Goal: Information Seeking & Learning: Learn about a topic

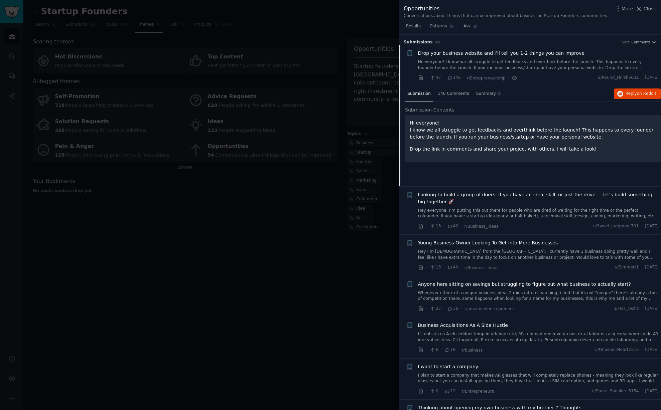
click at [537, 55] on span "Drop your business website and I’ll tell you 1-2 things you can improve" at bounding box center [501, 53] width 167 height 7
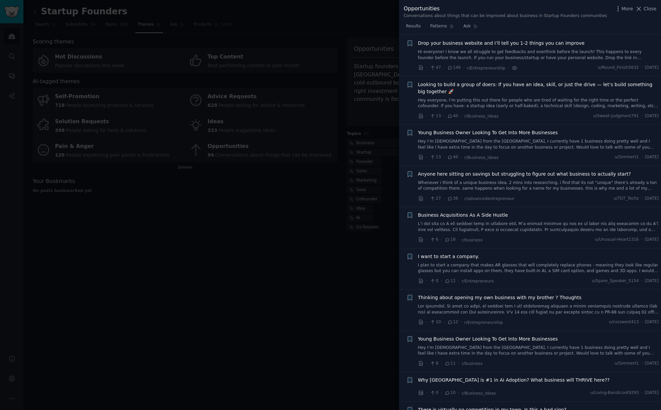
scroll to position [10, 0]
click at [537, 55] on link "Hi everyone! I know we all struggle to get feedbacks and overthink before the l…" at bounding box center [538, 55] width 241 height 12
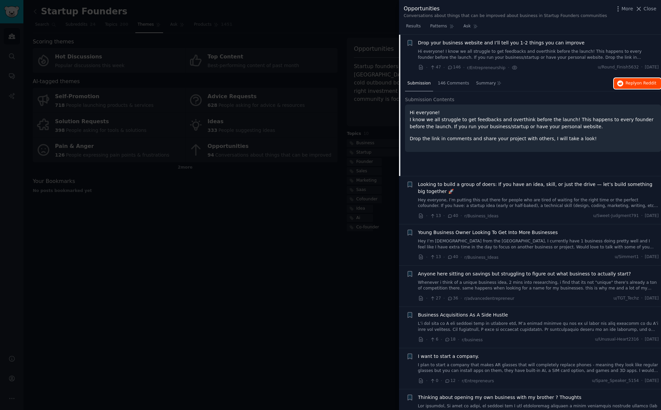
click at [635, 82] on span "Reply on Reddit" at bounding box center [641, 84] width 31 height 6
drag, startPoint x: 216, startPoint y: 227, endPoint x: 231, endPoint y: 142, distance: 87.0
click at [215, 227] on div at bounding box center [330, 205] width 661 height 410
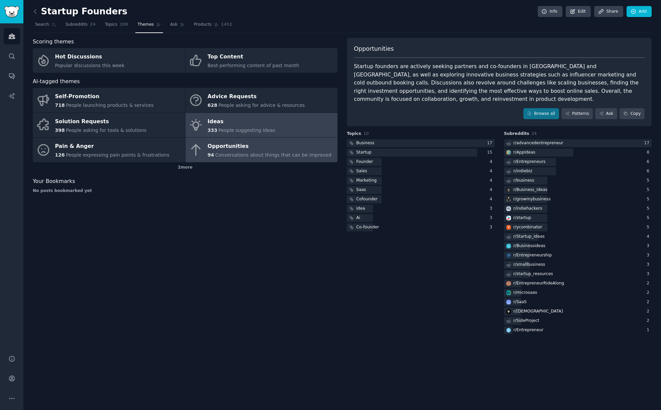
click at [226, 123] on div "Ideas" at bounding box center [242, 121] width 68 height 11
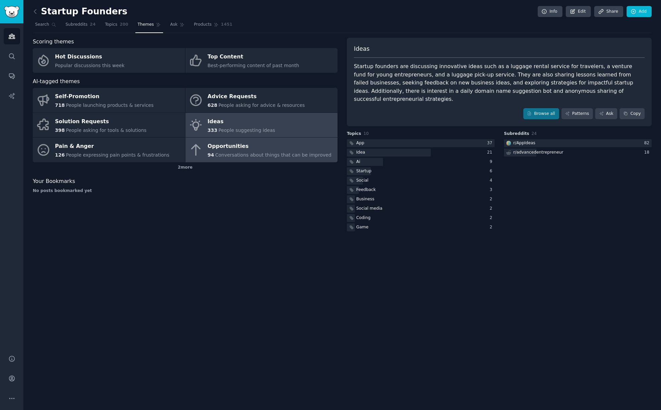
click at [232, 156] on span "Conversations about things that can be improved" at bounding box center [273, 154] width 116 height 5
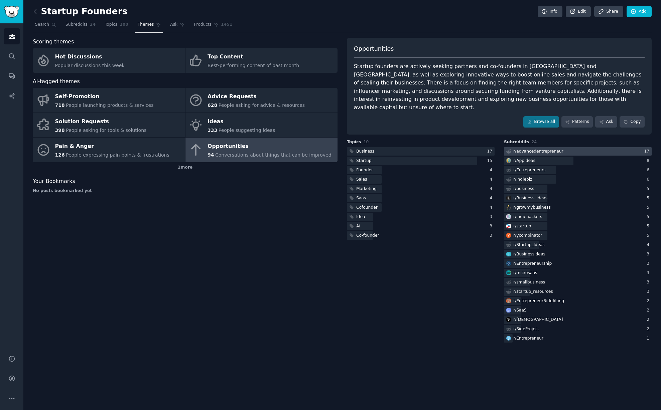
click at [547, 149] on div "r/ advancedentrepreneur" at bounding box center [538, 152] width 50 height 6
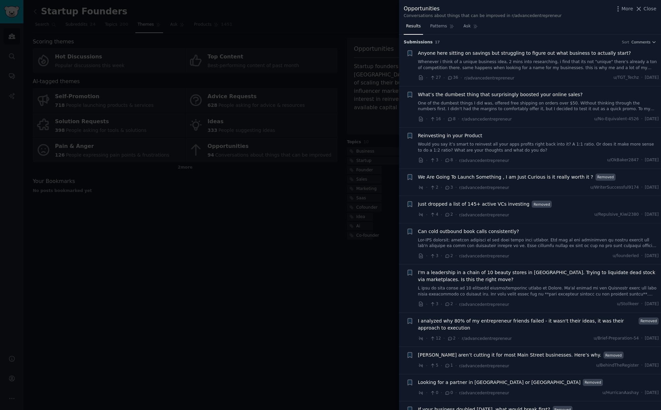
click at [545, 56] on span "Anyone here sitting on savings but struggling to figure out what business to ac…" at bounding box center [524, 53] width 213 height 7
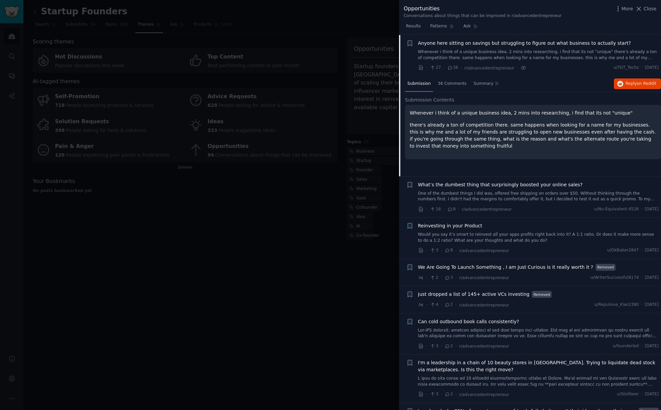
scroll to position [10, 0]
click at [638, 85] on span "on Reddit" at bounding box center [646, 83] width 19 height 5
click at [226, 176] on div at bounding box center [330, 205] width 661 height 410
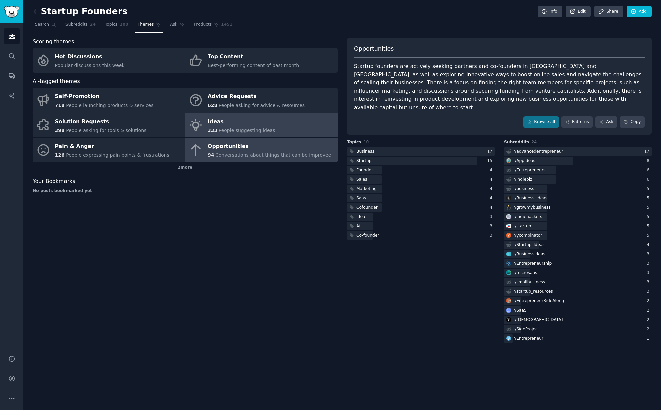
click at [229, 127] on div "333 People suggesting ideas" at bounding box center [242, 130] width 68 height 7
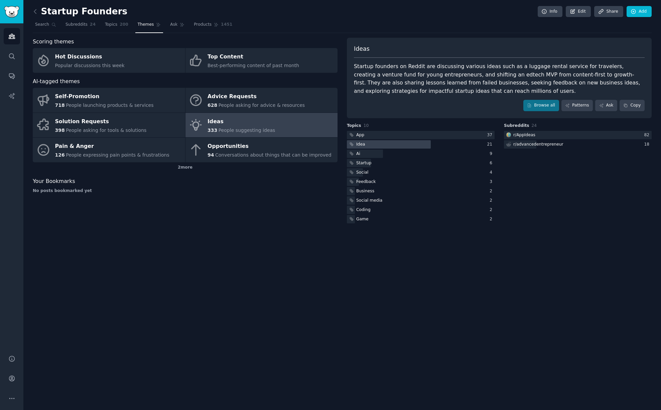
click at [371, 146] on div at bounding box center [389, 144] width 84 height 8
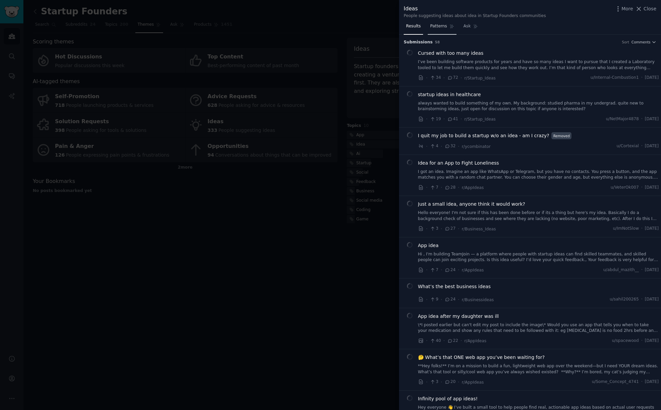
click at [444, 26] on span "Patterns" at bounding box center [438, 26] width 17 height 6
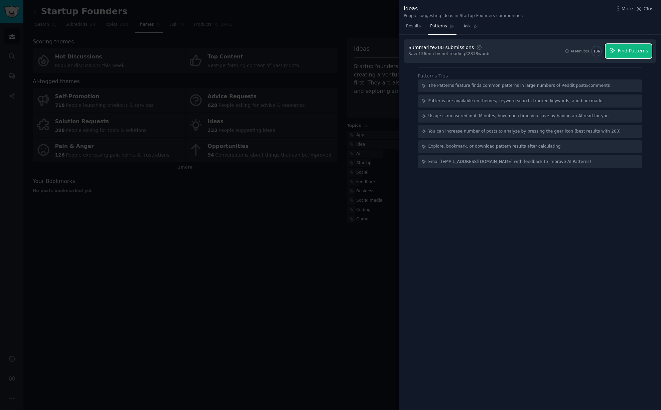
click at [641, 50] on span "Find Patterns" at bounding box center [633, 50] width 30 height 7
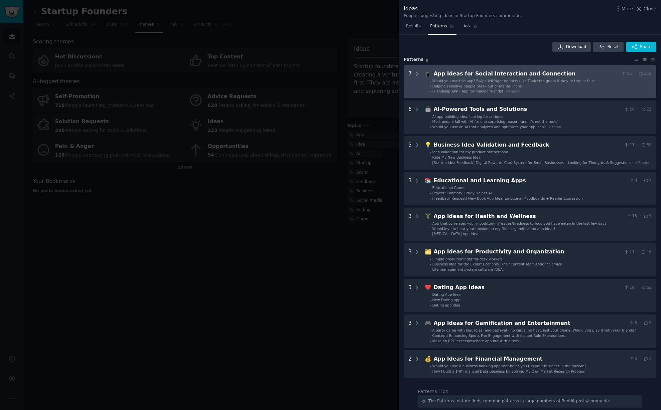
click at [420, 72] on Connection "7 📱 App Ideas for Social Interaction and Connection 51 · 118 - Would you use th…" at bounding box center [530, 81] width 253 height 33
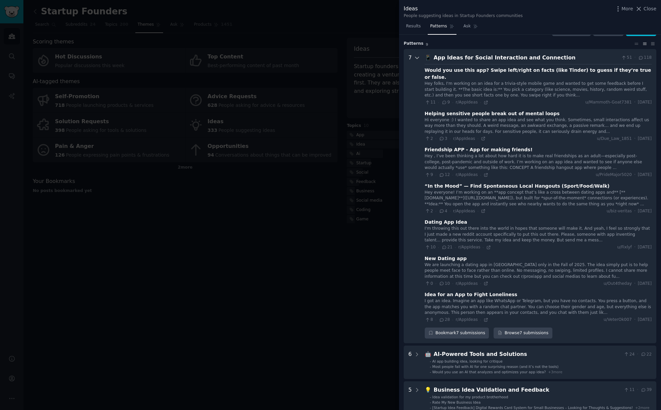
scroll to position [30, 0]
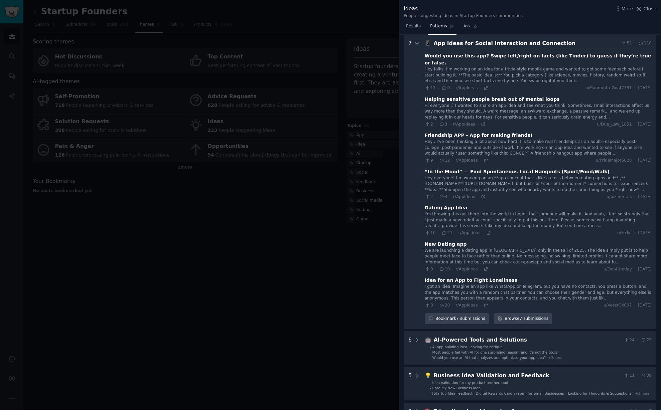
click at [417, 44] on icon at bounding box center [417, 43] width 6 height 6
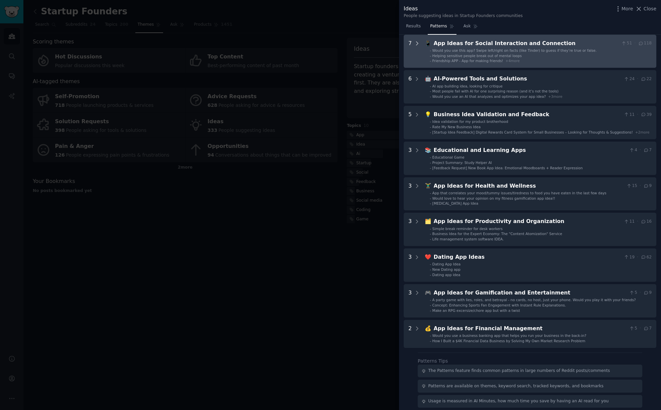
click at [416, 43] on icon at bounding box center [417, 43] width 6 height 6
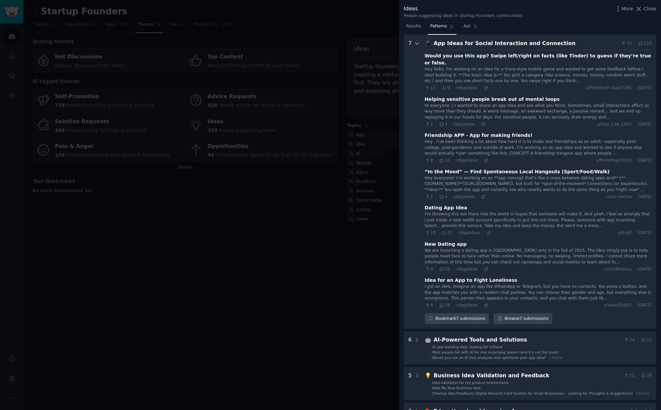
click at [417, 43] on icon at bounding box center [417, 43] width 6 height 6
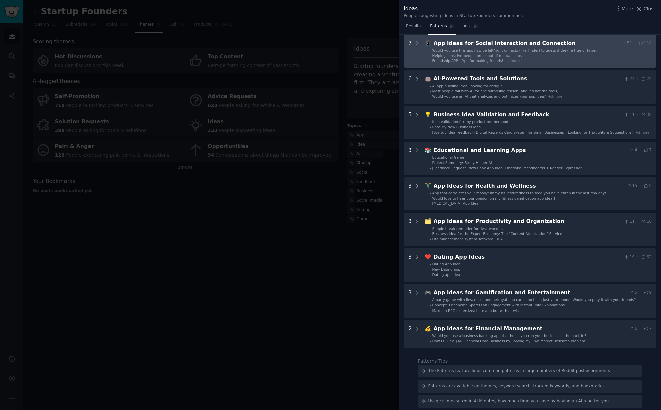
click at [508, 43] on div "App Ideas for Social Interaction and Connection" at bounding box center [526, 43] width 185 height 8
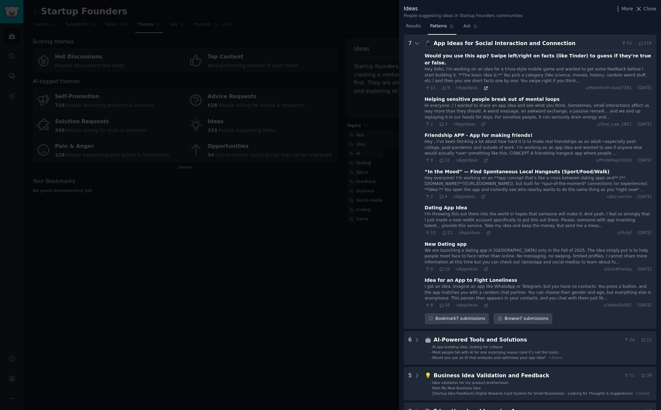
click at [484, 86] on icon at bounding box center [486, 88] width 5 height 5
click at [484, 157] on div "9 · 12 · r/AppIdeas ·" at bounding box center [457, 160] width 64 height 6
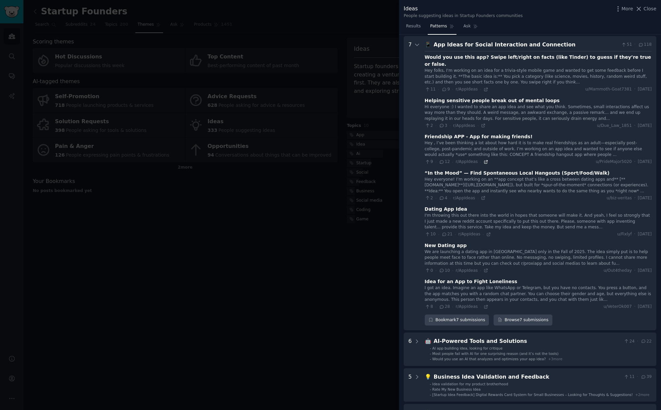
click at [484, 160] on icon at bounding box center [486, 162] width 5 height 5
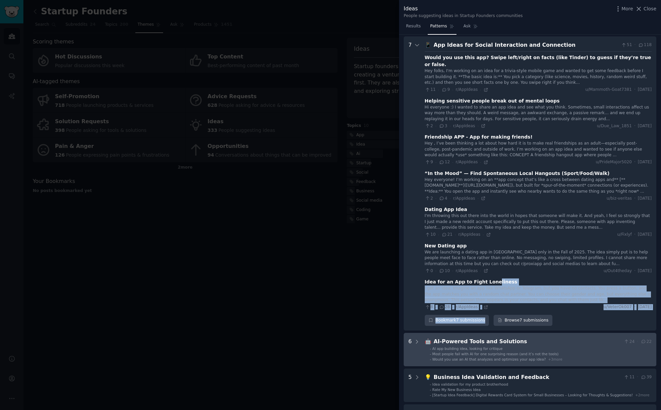
drag, startPoint x: 492, startPoint y: 299, endPoint x: 493, endPoint y: 327, distance: 28.4
click at [493, 327] on div "7 📱 App Ideas for Social Interaction and Connection 51 · 118 Would you use this…" at bounding box center [530, 323] width 253 height 575
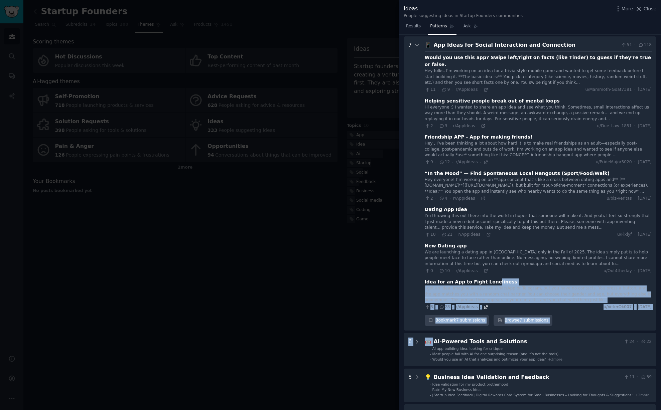
click at [485, 305] on icon at bounding box center [486, 307] width 5 height 5
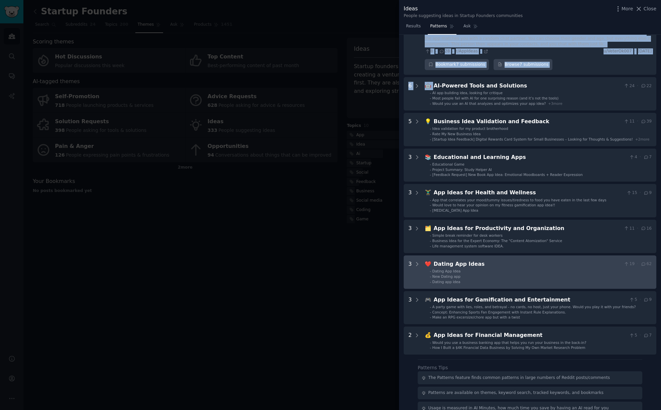
scroll to position [297, 0]
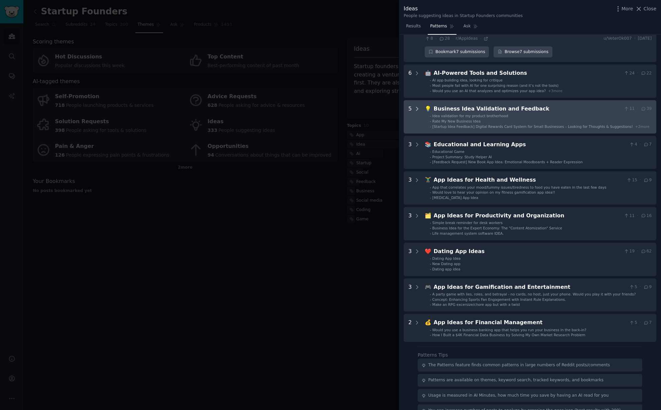
click at [417, 107] on icon at bounding box center [417, 108] width 2 height 3
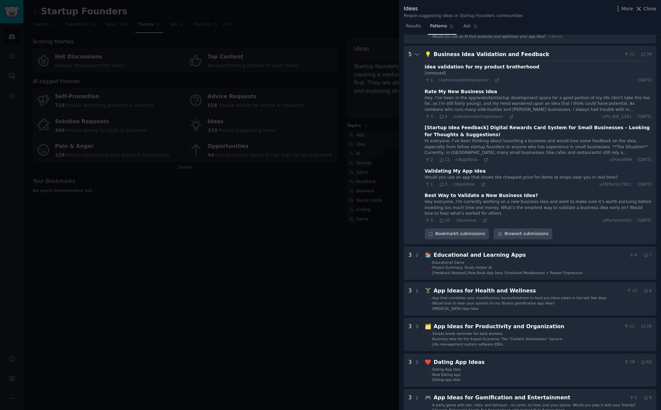
scroll to position [354, 0]
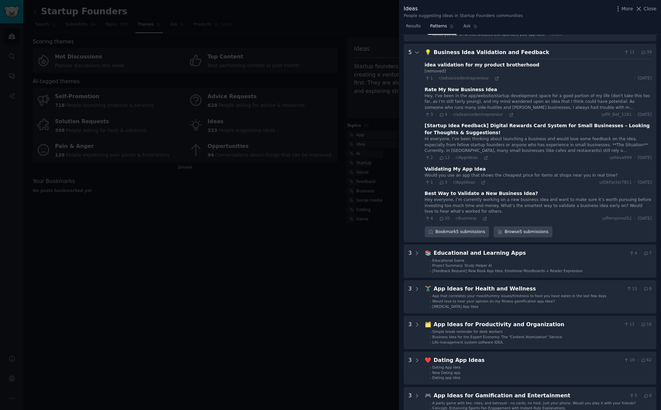
click at [483, 213] on div "💡 Business Idea Validation and Feedback 11 · 39 idea validation for my product …" at bounding box center [538, 143] width 227 height 190
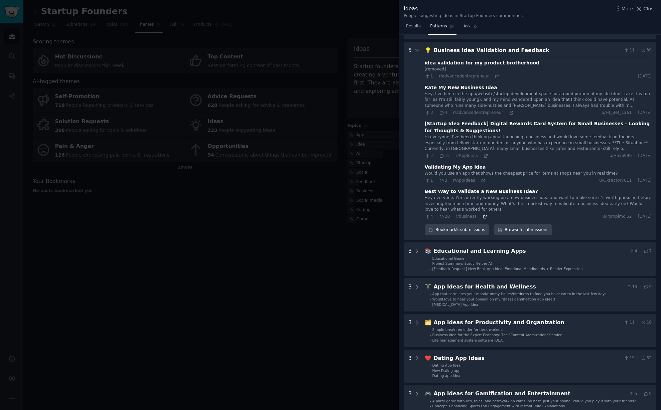
click at [484, 215] on icon at bounding box center [485, 217] width 5 height 5
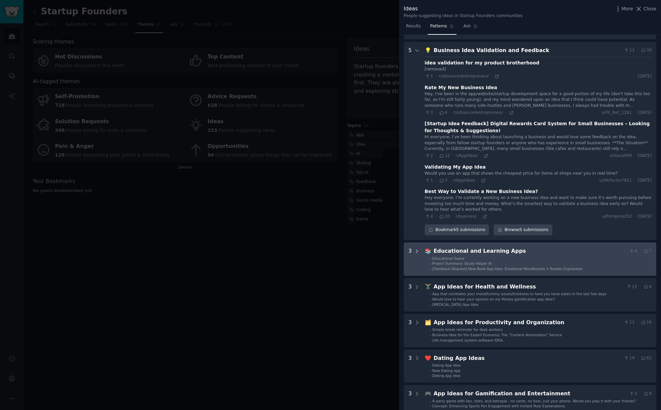
click at [416, 249] on icon at bounding box center [417, 252] width 6 height 6
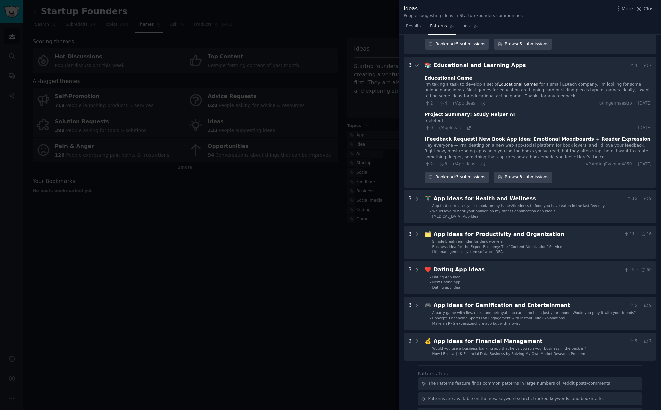
scroll to position [557, 0]
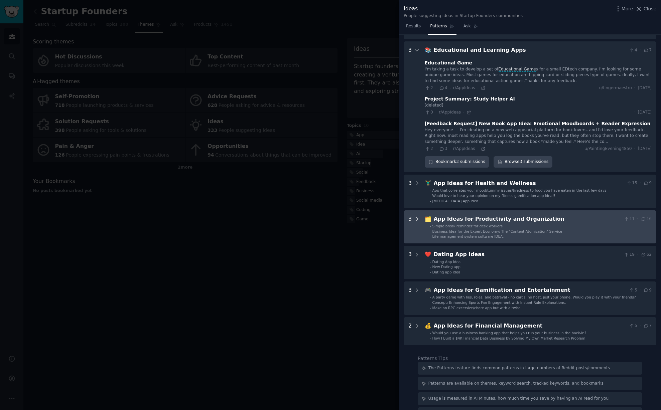
click at [415, 216] on icon at bounding box center [417, 219] width 6 height 6
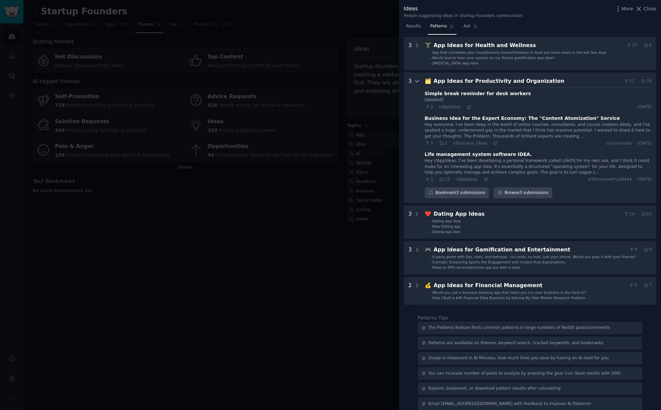
scroll to position [695, 0]
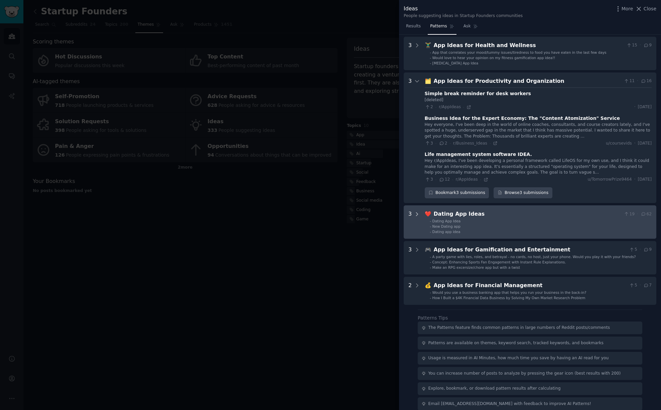
click at [415, 212] on icon at bounding box center [417, 215] width 6 height 6
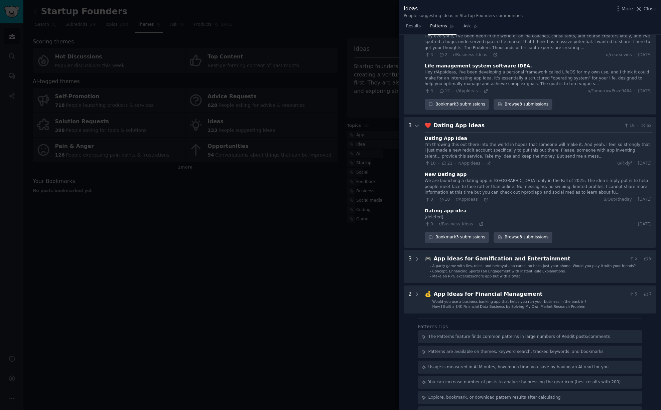
scroll to position [793, 0]
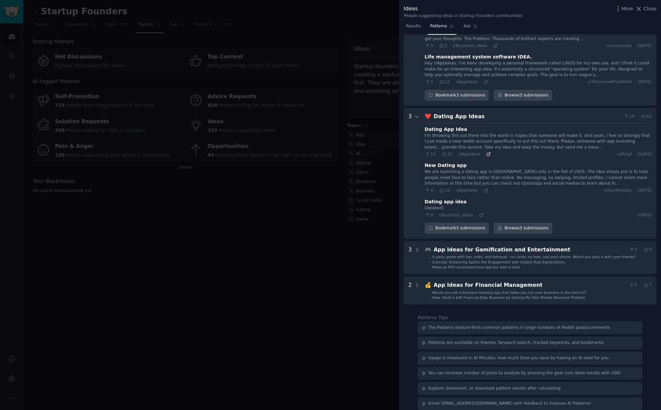
click at [487, 153] on icon at bounding box center [488, 154] width 3 height 3
click at [226, 255] on div at bounding box center [330, 205] width 661 height 410
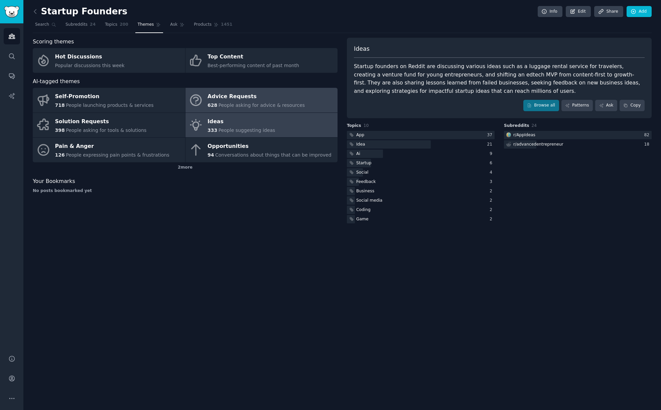
click at [238, 94] on div "Advice Requests" at bounding box center [256, 97] width 97 height 11
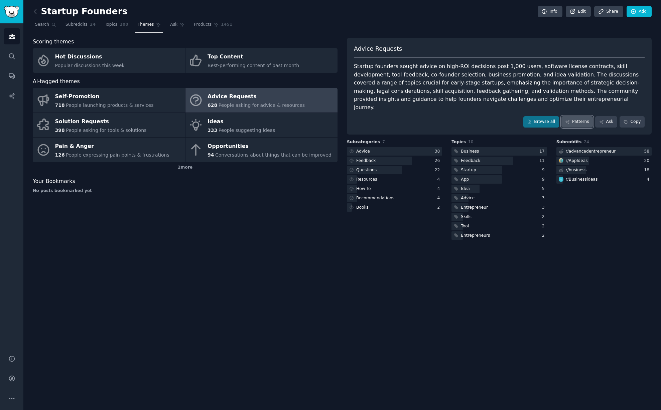
click at [571, 116] on link "Patterns" at bounding box center [577, 121] width 31 height 11
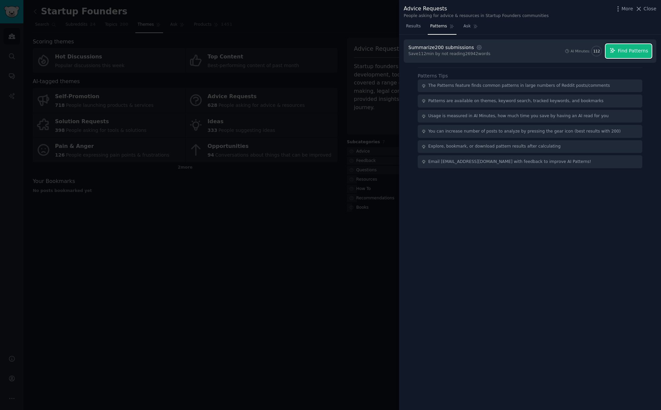
click at [633, 51] on span "Find Patterns" at bounding box center [633, 50] width 30 height 7
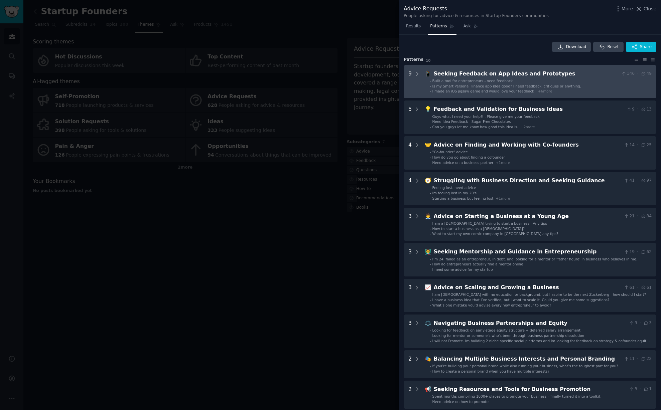
click at [521, 72] on div "Seeking Feedback on App Ideas and Prototypes" at bounding box center [526, 74] width 185 height 8
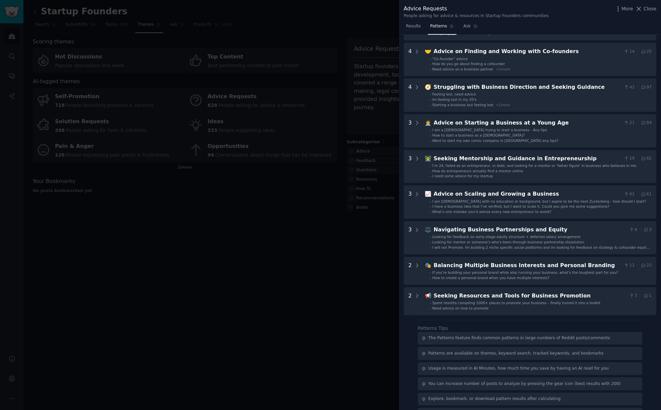
scroll to position [423, 0]
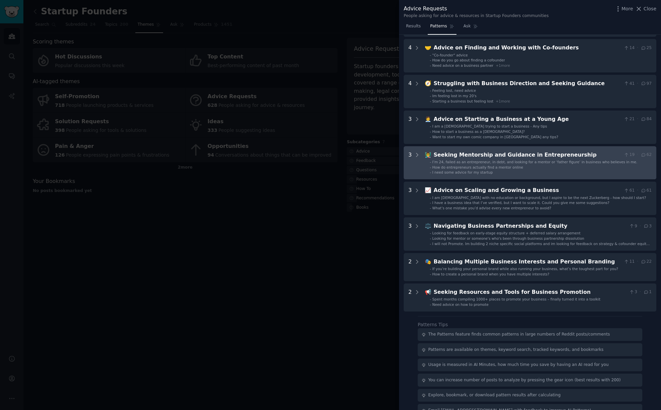
click at [509, 151] on div "Seeking Mentorship and Guidance in Entrepreneurship" at bounding box center [528, 155] width 188 height 8
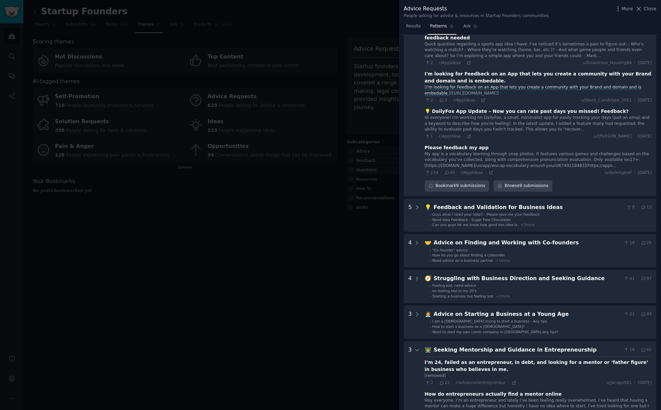
scroll to position [0, 0]
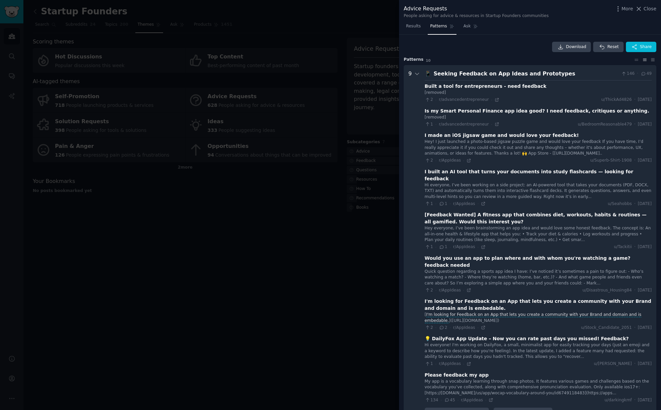
click at [187, 220] on div at bounding box center [330, 205] width 661 height 410
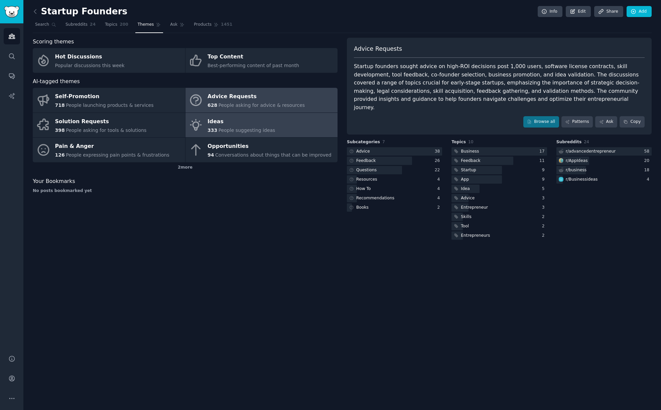
click at [229, 127] on div "333 People suggesting ideas" at bounding box center [242, 130] width 68 height 7
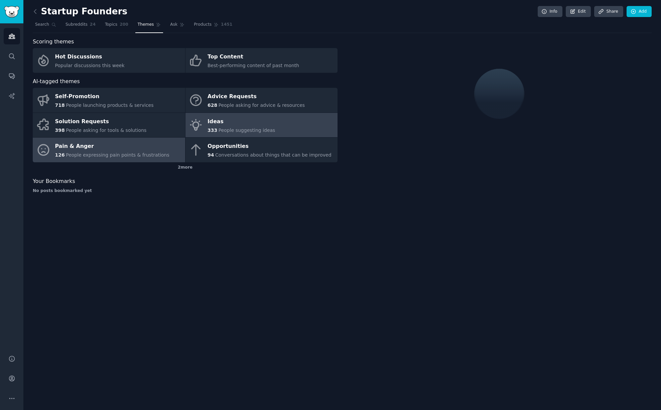
click at [84, 147] on div "Pain & Anger" at bounding box center [112, 146] width 114 height 11
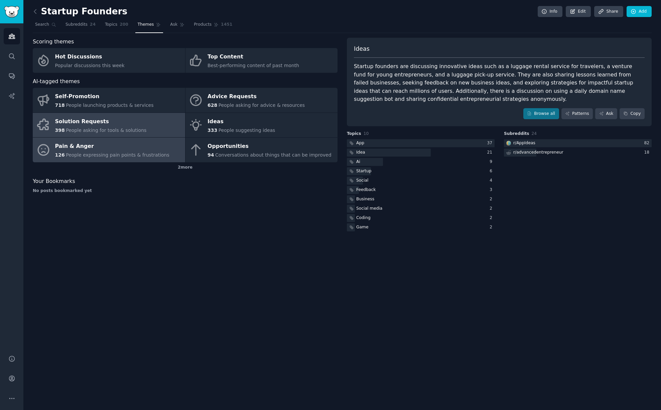
click at [95, 125] on div "Solution Requests" at bounding box center [101, 121] width 92 height 11
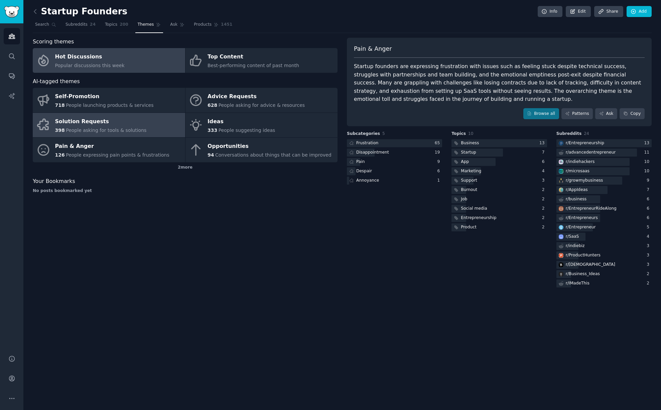
click at [95, 52] on div "Hot Discussions" at bounding box center [90, 57] width 70 height 11
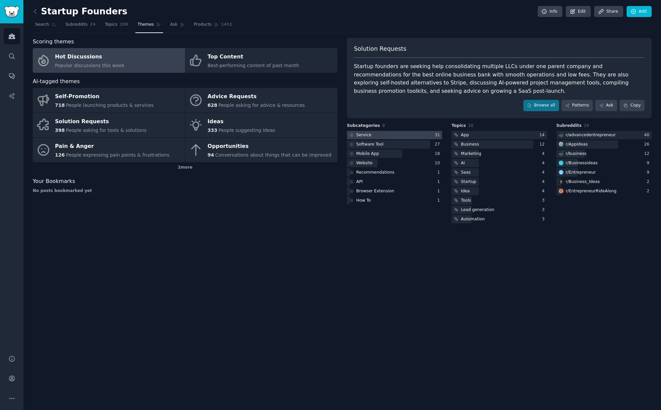
click at [364, 134] on div "Service" at bounding box center [363, 135] width 15 height 6
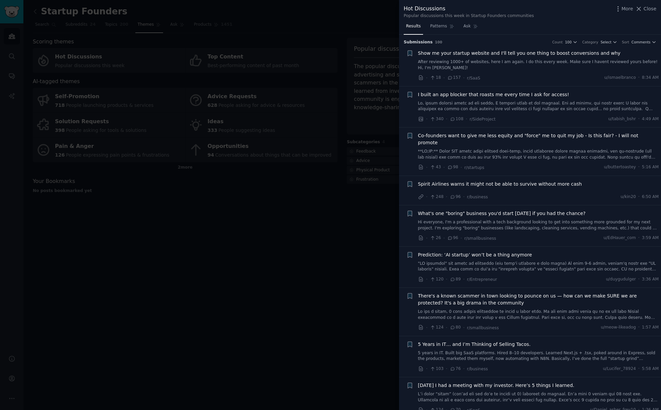
click at [484, 54] on span "Show me your startup website and I'll tell you one thing to boost conversions a…" at bounding box center [519, 53] width 203 height 7
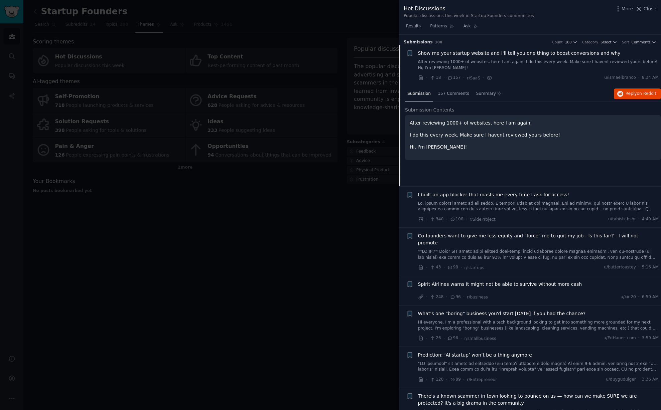
scroll to position [10, 0]
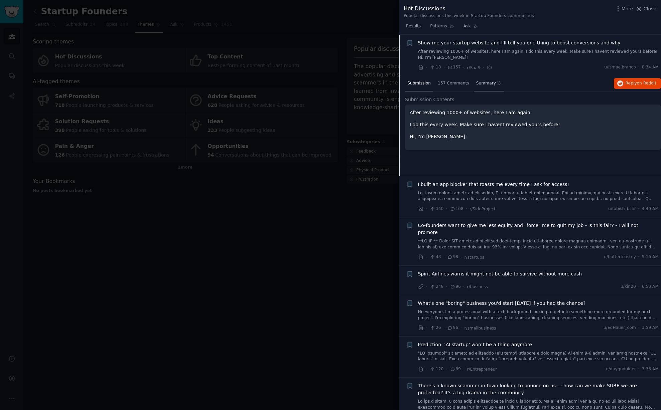
click at [488, 88] on div "Summary" at bounding box center [489, 84] width 30 height 16
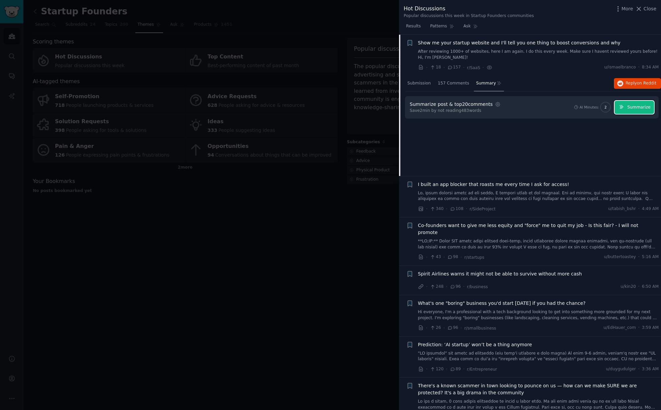
click at [623, 108] on icon "button" at bounding box center [621, 107] width 5 height 5
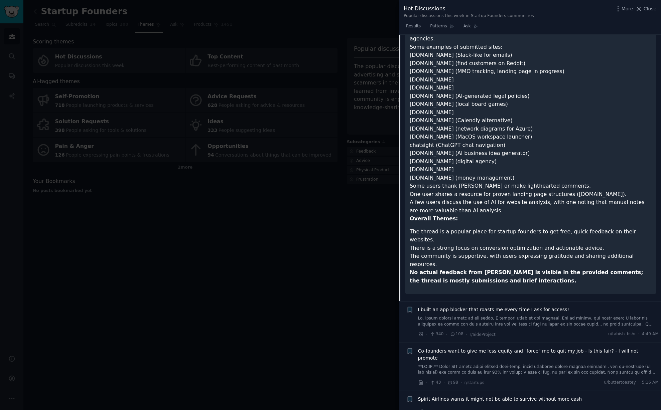
scroll to position [0, 0]
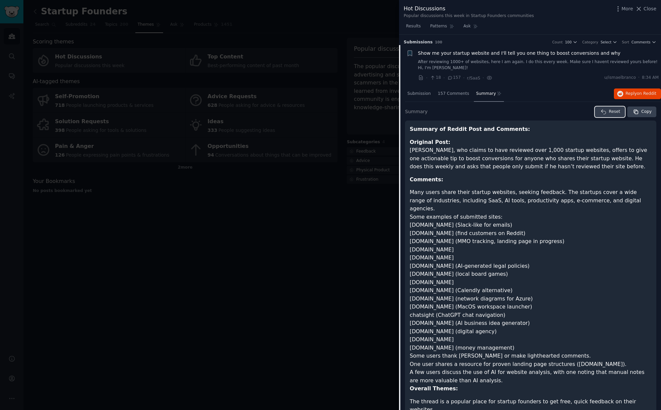
click at [610, 112] on span "Reset" at bounding box center [614, 112] width 11 height 6
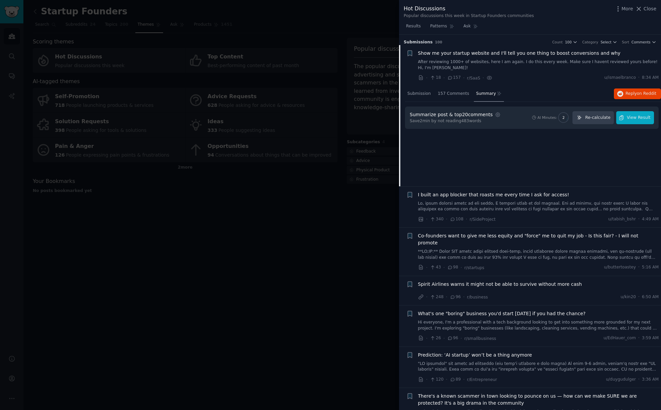
click at [475, 193] on span "I built an app blocker that roasts me every time I ask for access!" at bounding box center [493, 195] width 151 height 7
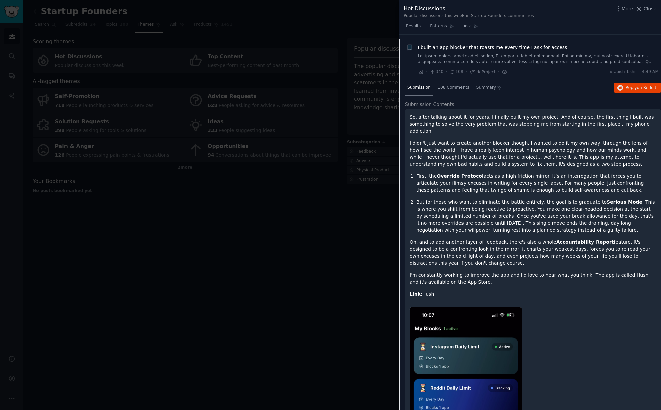
scroll to position [52, 0]
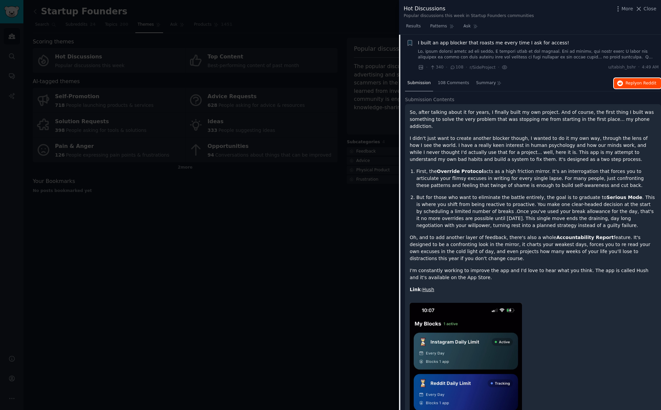
click at [629, 86] on span "Reply on Reddit" at bounding box center [641, 84] width 31 height 6
